Goal: Navigation & Orientation: Find specific page/section

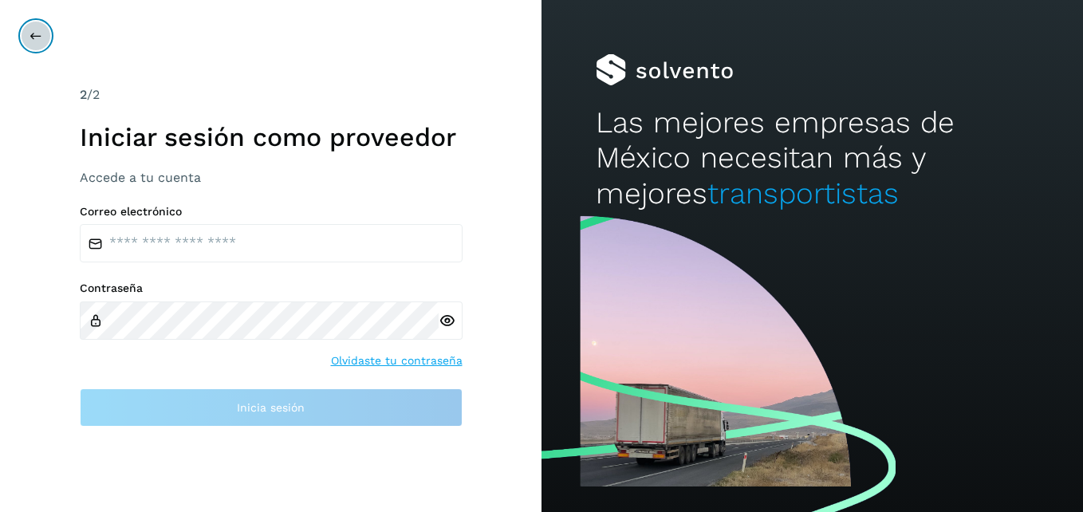
click at [29, 41] on button at bounding box center [36, 36] width 30 height 30
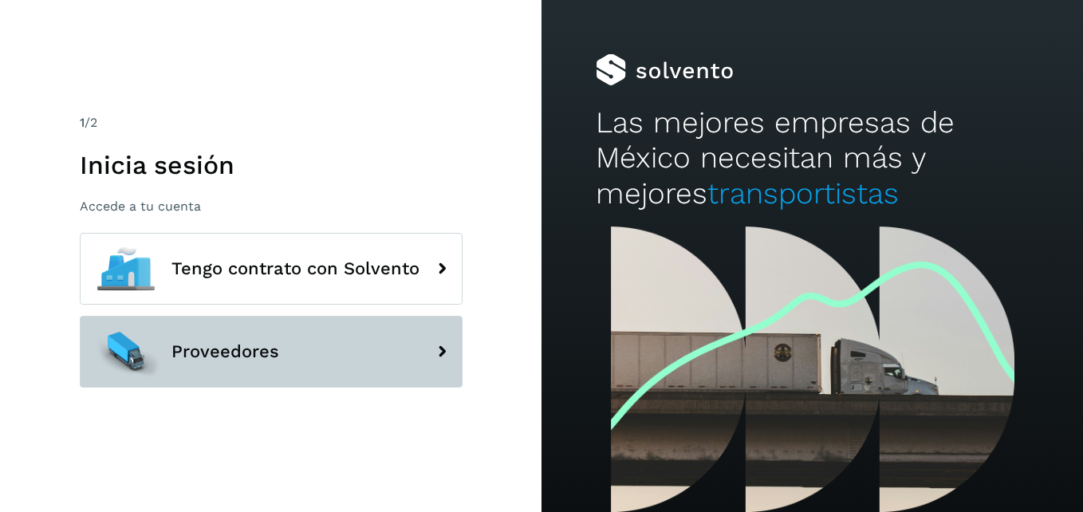
click at [367, 356] on button "Proveedores" at bounding box center [271, 352] width 383 height 72
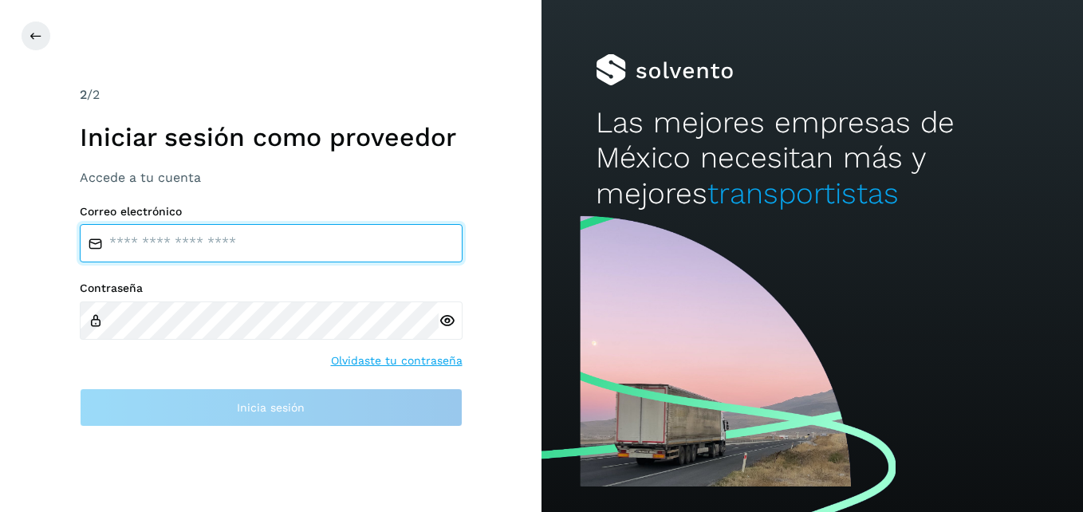
click at [197, 249] on input "email" at bounding box center [271, 243] width 383 height 38
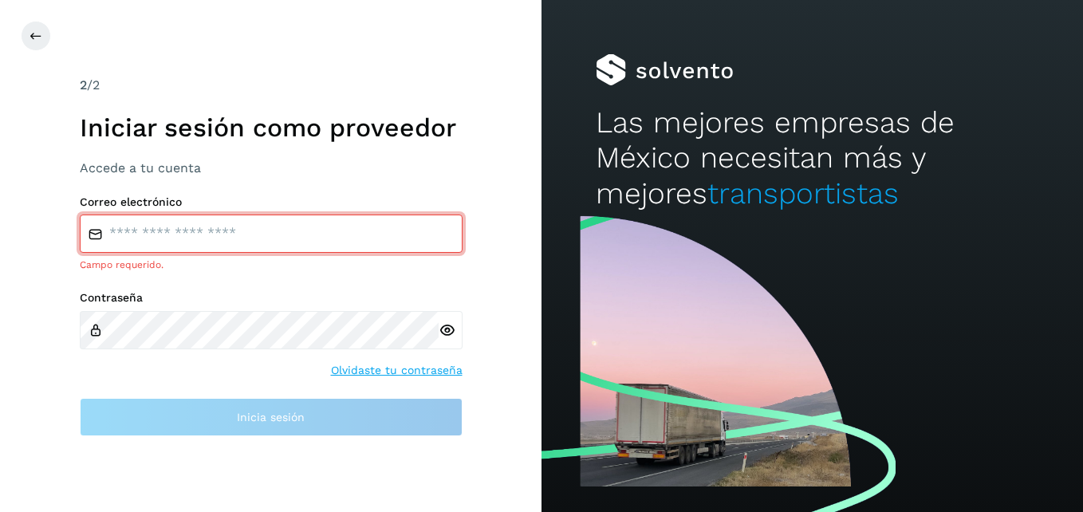
click at [25, 18] on div "2 /2 Iniciar sesión como proveedor Accede a tu cuenta Correo electrónico Campo …" at bounding box center [271, 256] width 542 height 512
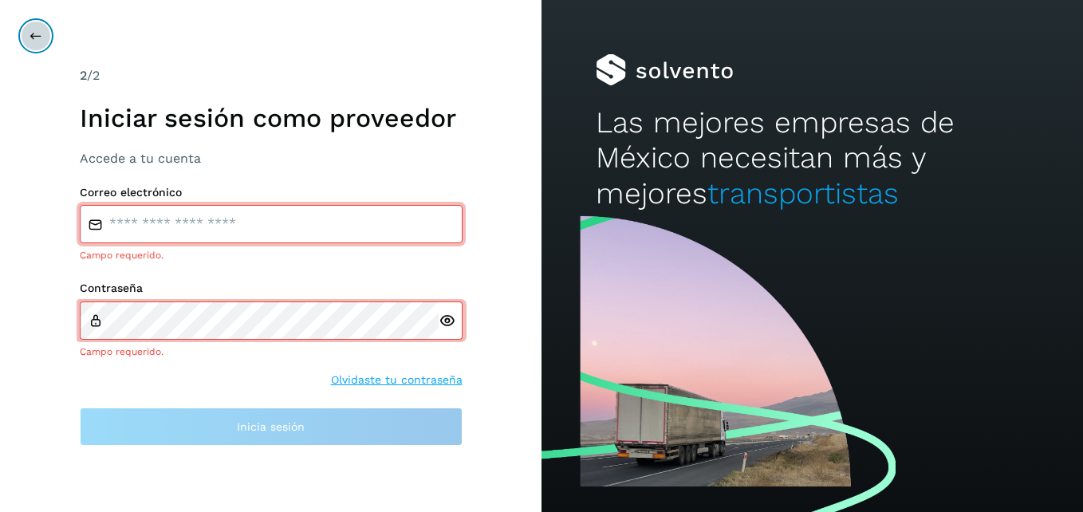
click at [34, 34] on icon at bounding box center [36, 36] width 13 height 13
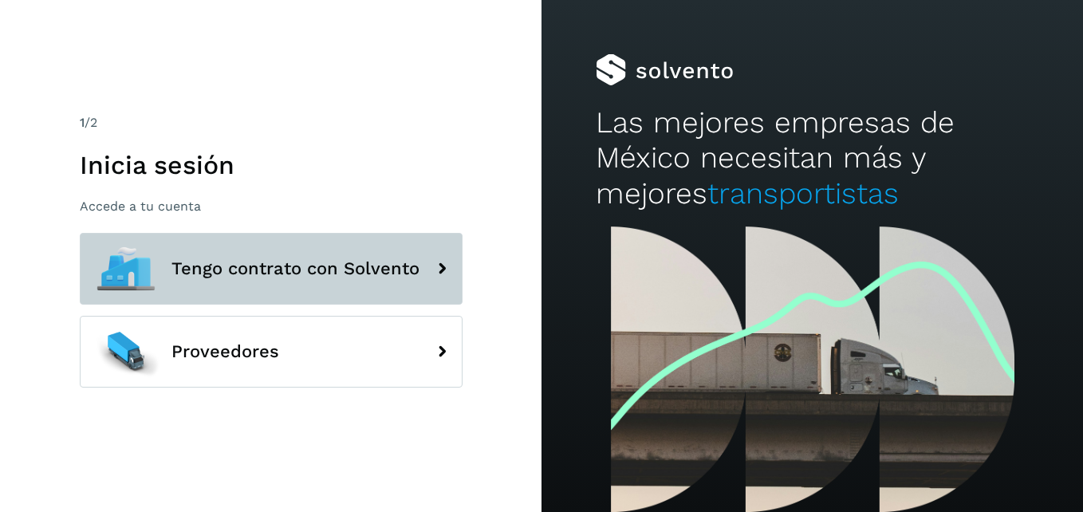
click at [399, 266] on span "Tengo contrato con Solvento" at bounding box center [295, 268] width 248 height 19
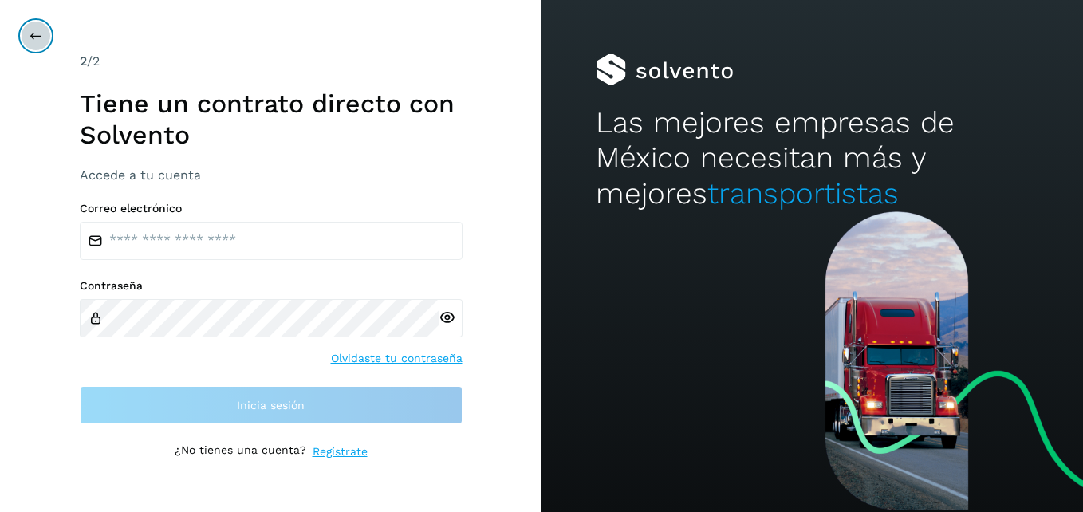
click at [36, 41] on icon at bounding box center [36, 36] width 13 height 13
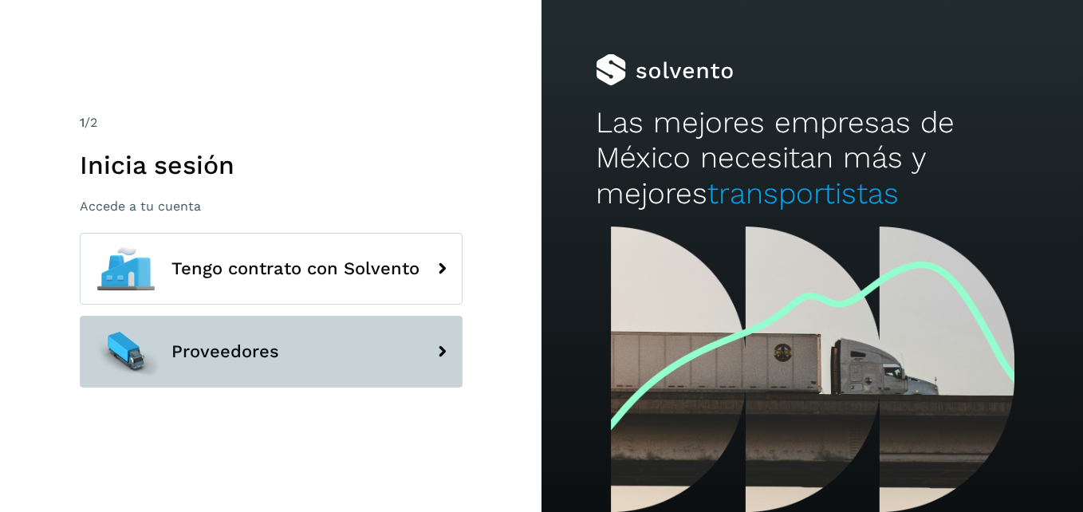
click at [351, 345] on button "Proveedores" at bounding box center [271, 352] width 383 height 72
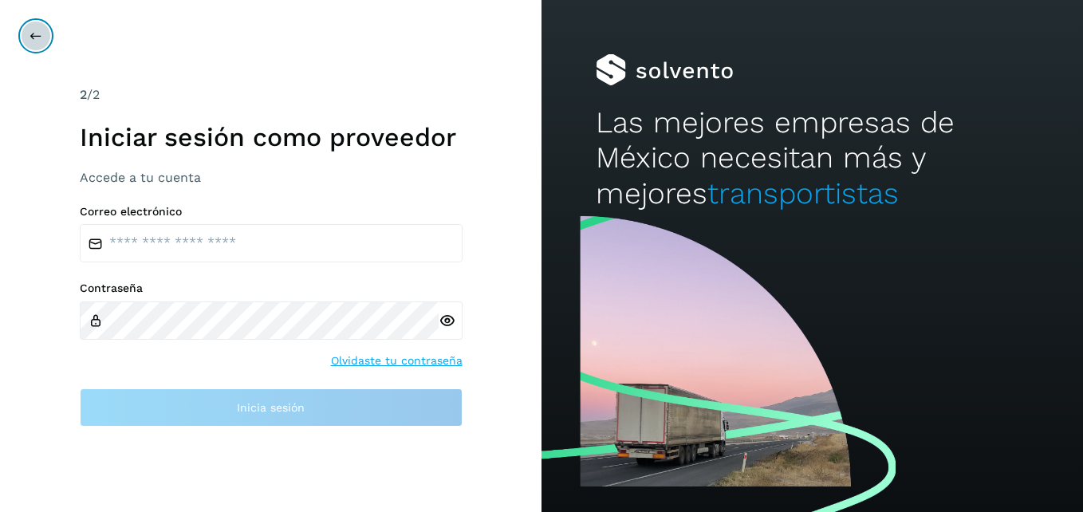
click at [45, 37] on button at bounding box center [36, 36] width 30 height 30
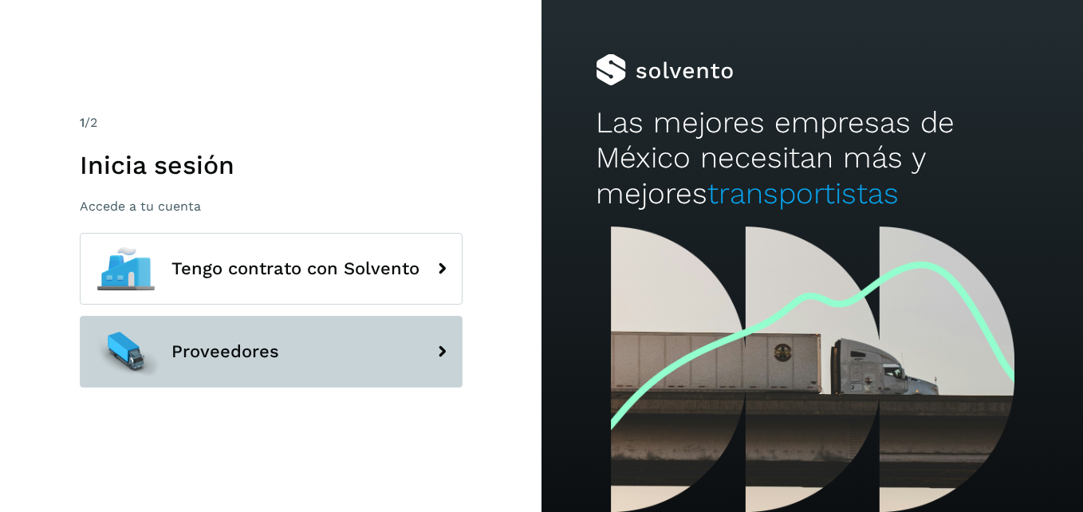
click at [328, 372] on button "Proveedores" at bounding box center [271, 352] width 383 height 72
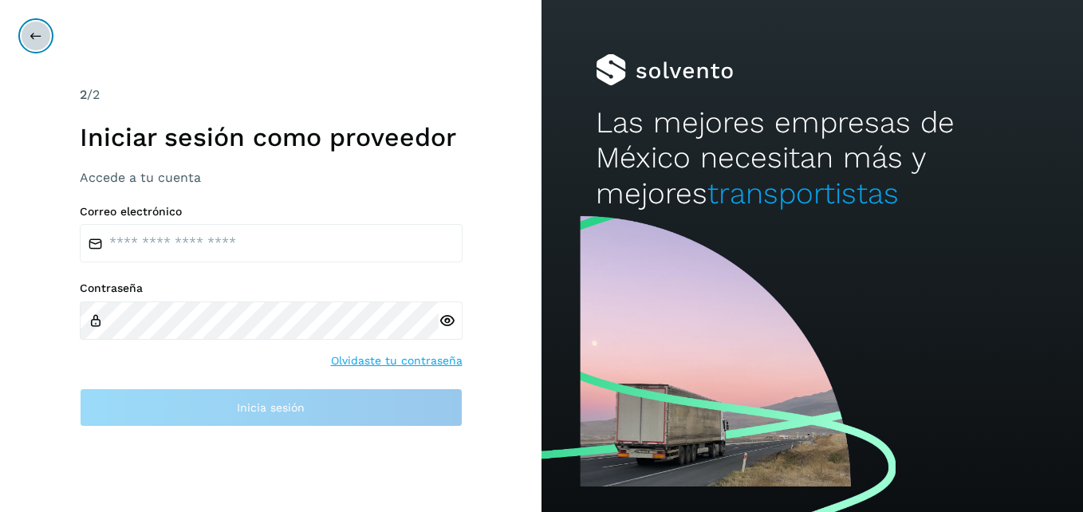
click at [33, 41] on icon at bounding box center [36, 36] width 13 height 13
